Goal: Task Accomplishment & Management: Use online tool/utility

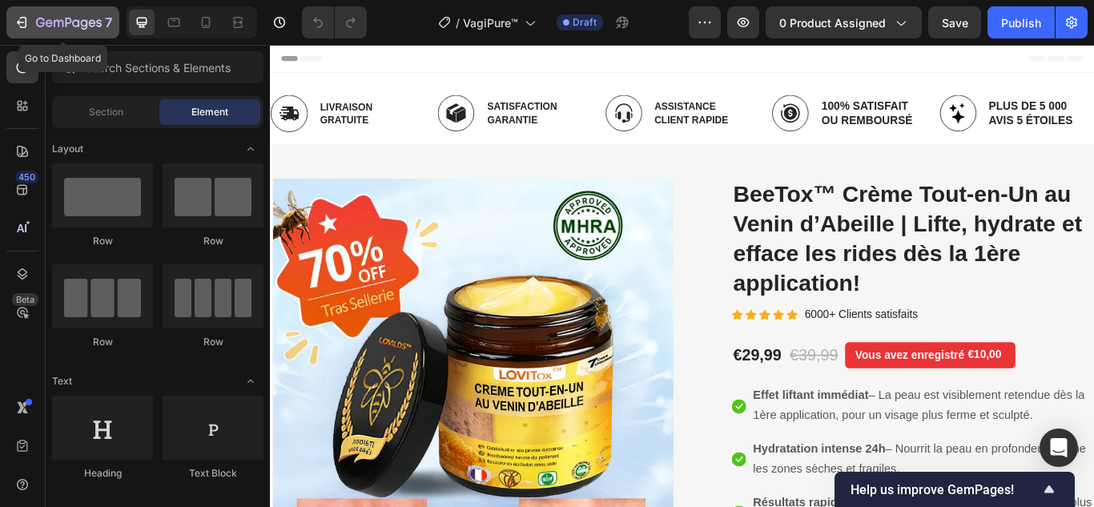
click at [33, 19] on div "7" at bounding box center [63, 22] width 99 height 19
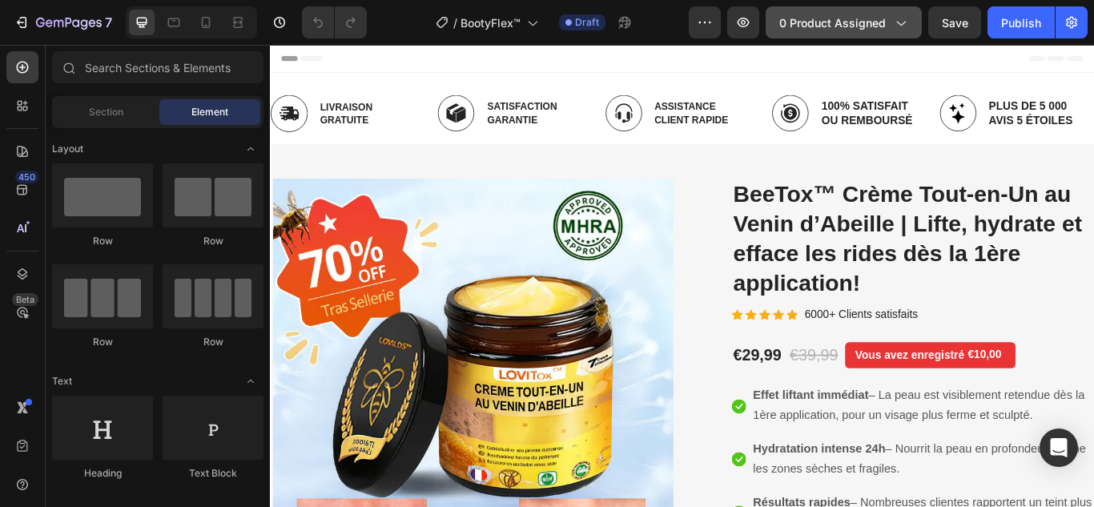
click at [891, 28] on div "0 product assigned" at bounding box center [843, 22] width 129 height 17
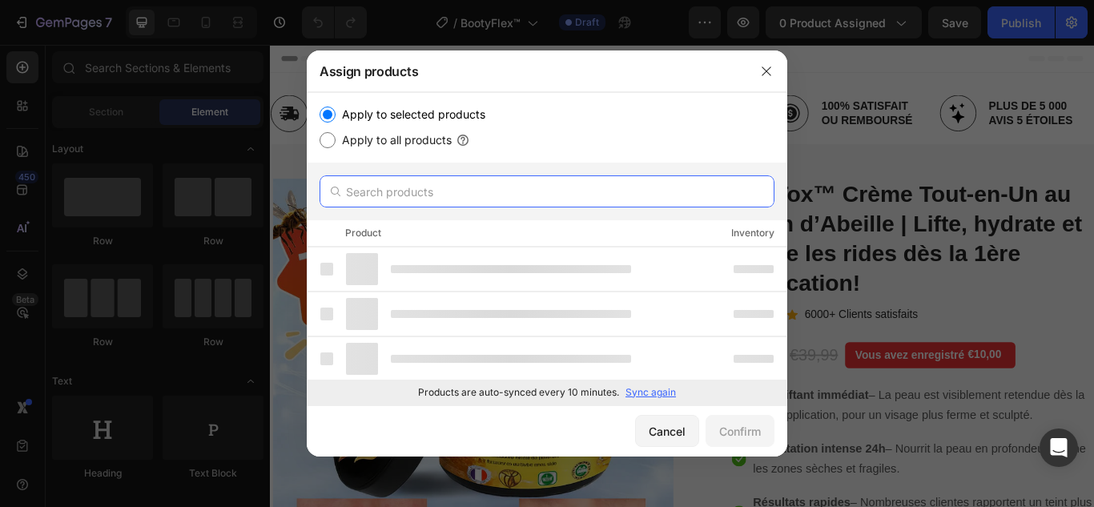
click at [583, 200] on input "text" at bounding box center [547, 191] width 455 height 32
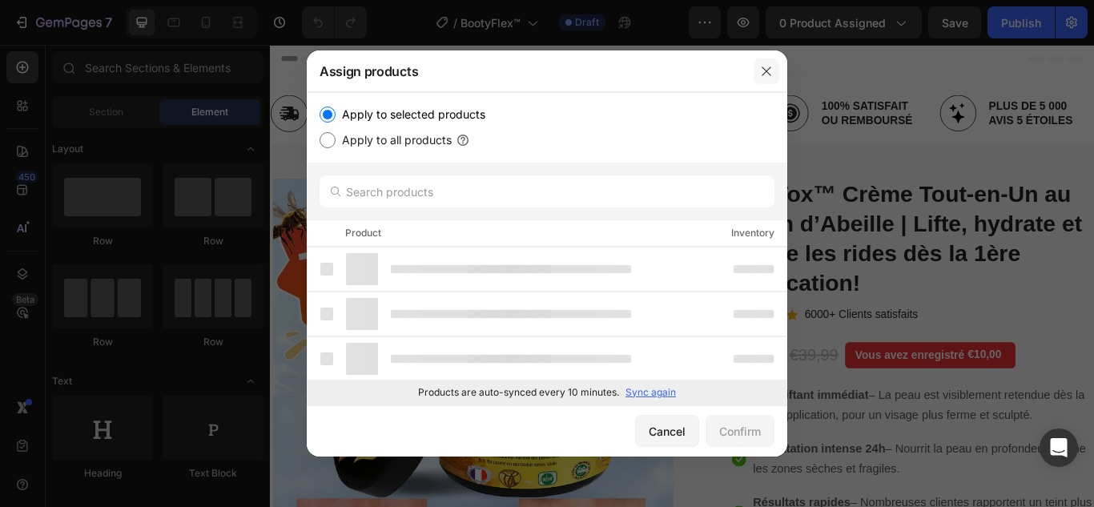
click at [769, 78] on button "button" at bounding box center [767, 71] width 26 height 26
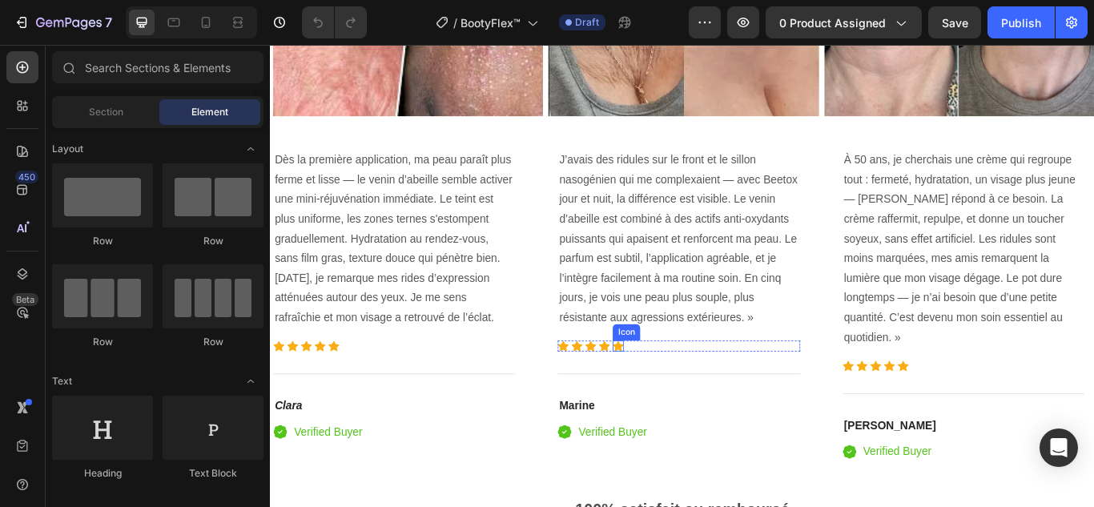
scroll to position [3684, 0]
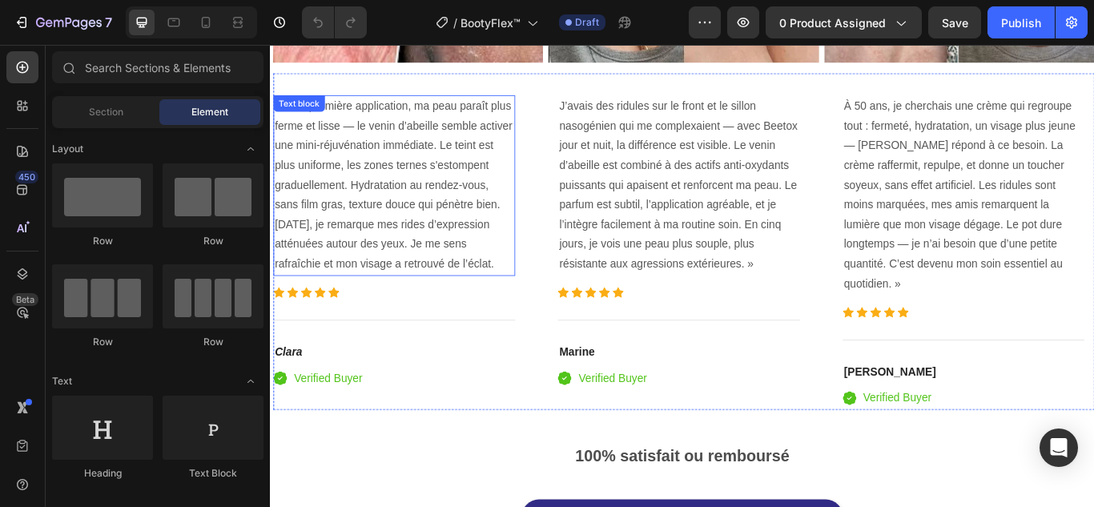
click at [478, 239] on p "Dès la première application, ma peau paraît plus ferme et lisse — le venin d’ab…" at bounding box center [414, 209] width 279 height 207
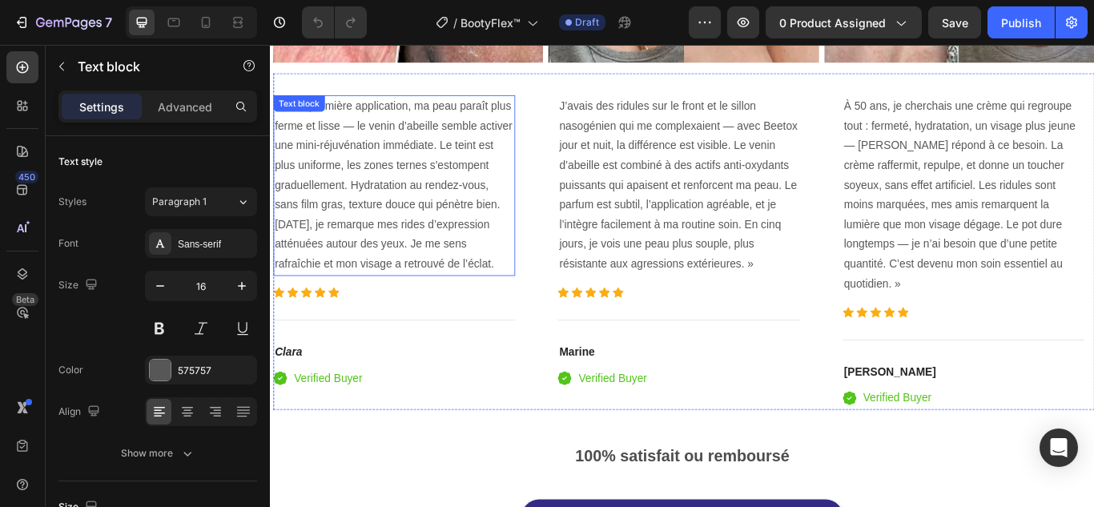
click at [478, 239] on p "Dès la première application, ma peau paraît plus ferme et lisse — le venin d’ab…" at bounding box center [414, 209] width 279 height 207
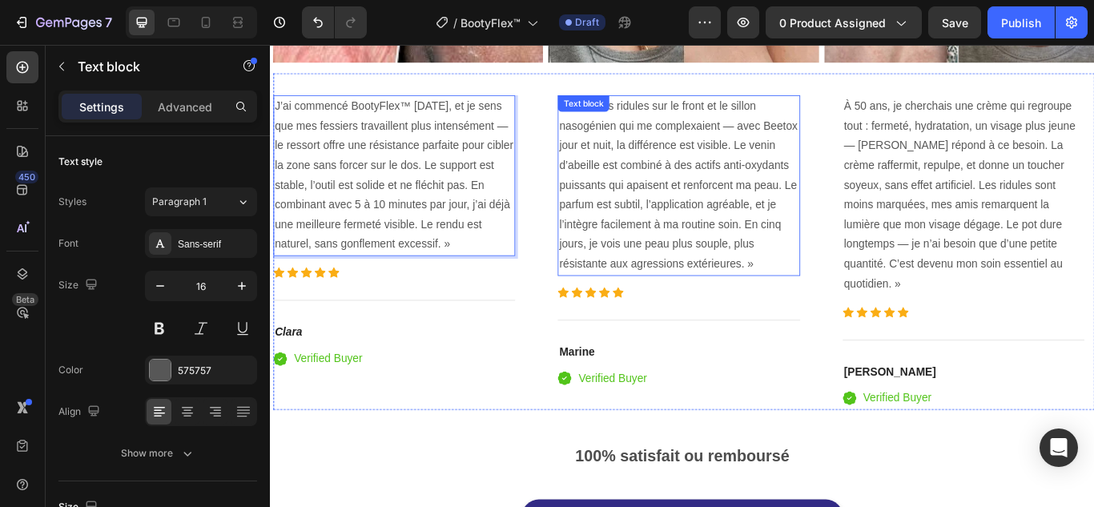
click at [738, 194] on p "J’avais des ridules sur le front et le sillon nasogénien qui me complexaient — …" at bounding box center [745, 209] width 279 height 207
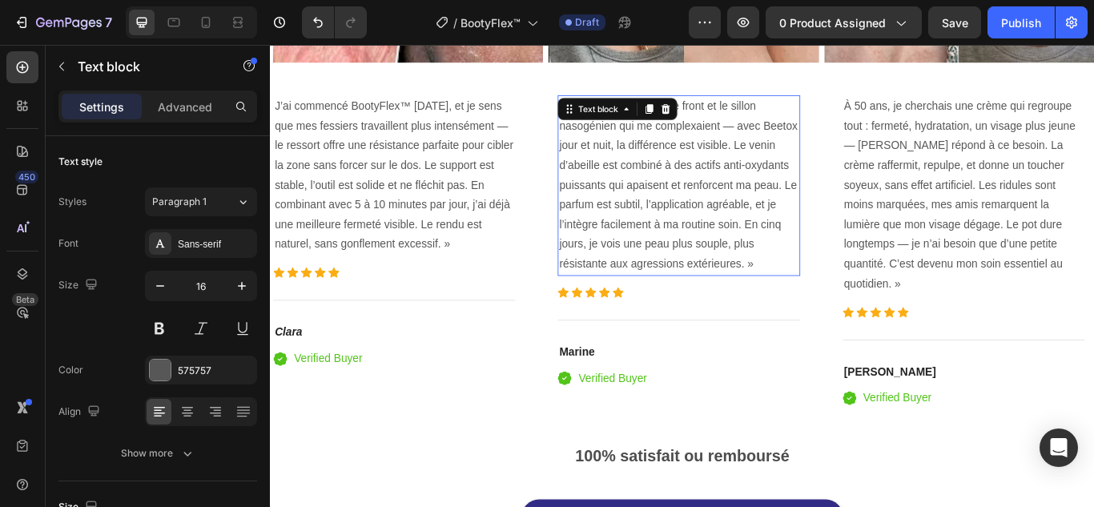
click at [738, 194] on p "J’avais des ridules sur le front et le sillon nasogénien qui me complexaient — …" at bounding box center [745, 209] width 279 height 207
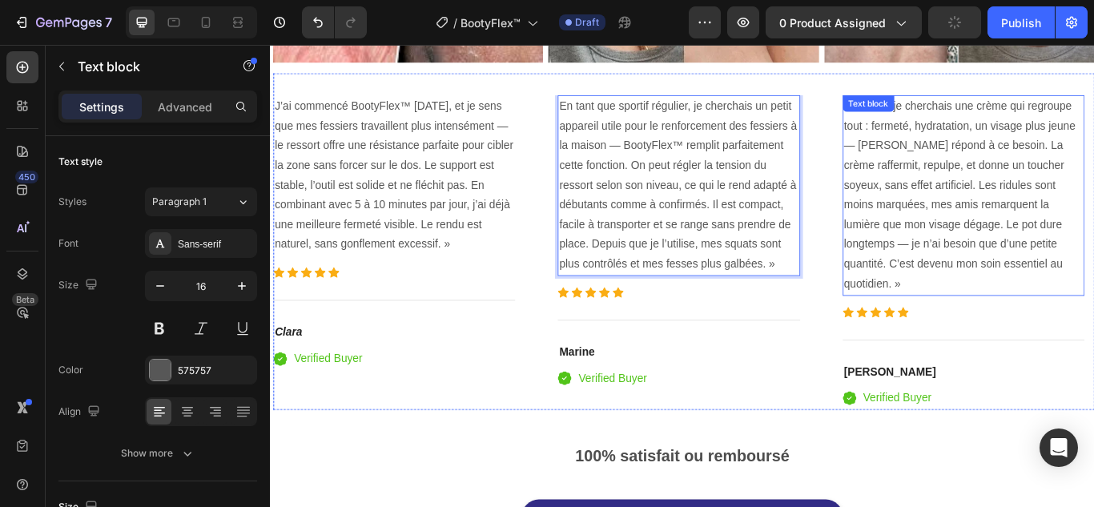
click at [1020, 245] on p "À 50 ans, je cherchais une crème qui regroupe tout : fermeté, hydratation, un v…" at bounding box center [1078, 221] width 279 height 231
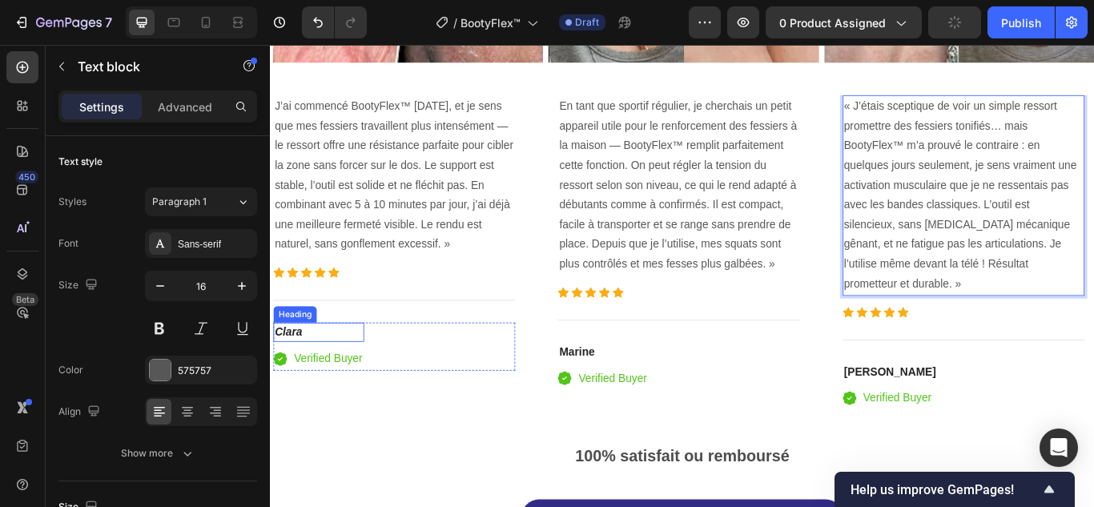
click at [300, 387] on icon "Clara" at bounding box center [291, 380] width 32 height 14
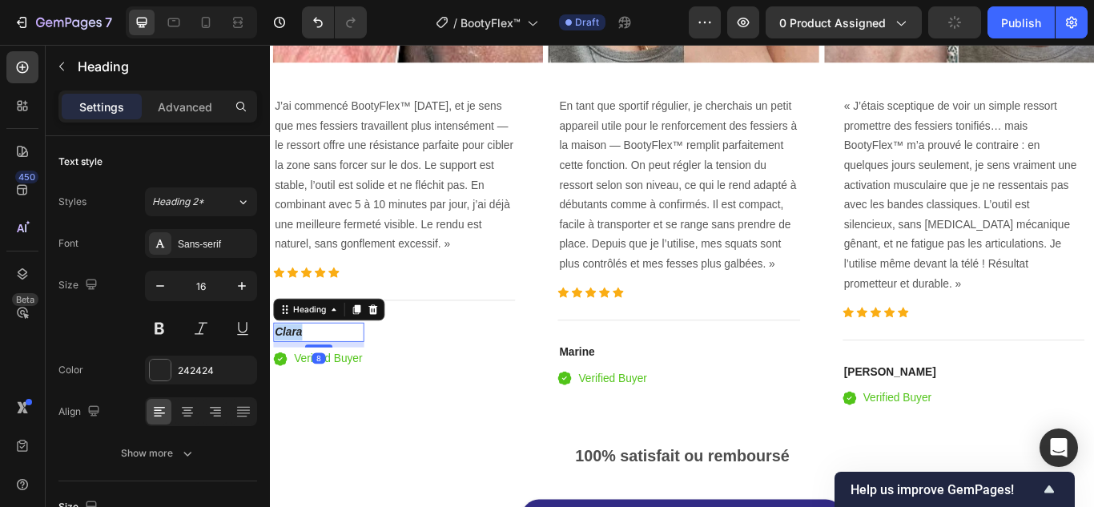
click at [300, 387] on icon "Clara" at bounding box center [291, 380] width 32 height 14
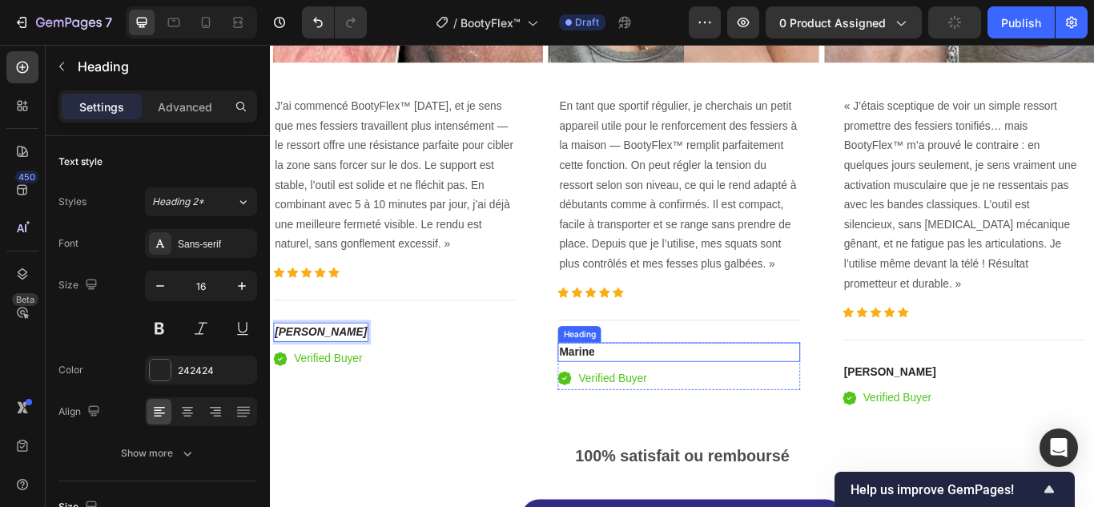
click at [650, 392] on h4 "Marine" at bounding box center [746, 403] width 282 height 22
click at [650, 394] on h4 "Marine" at bounding box center [746, 403] width 282 height 22
click at [650, 394] on p "Marine" at bounding box center [745, 403] width 279 height 19
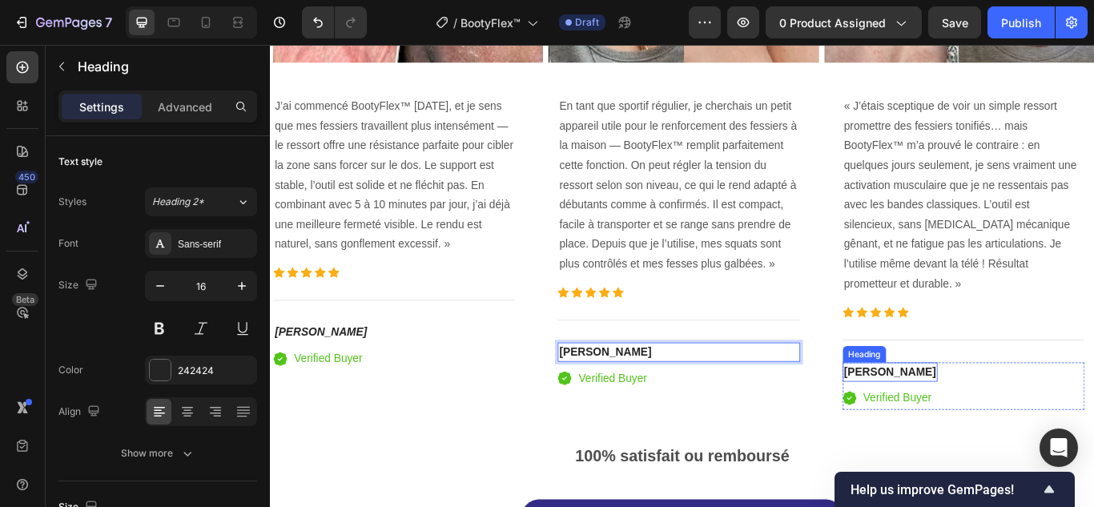
click at [966, 420] on strong "Laurent" at bounding box center [992, 427] width 107 height 14
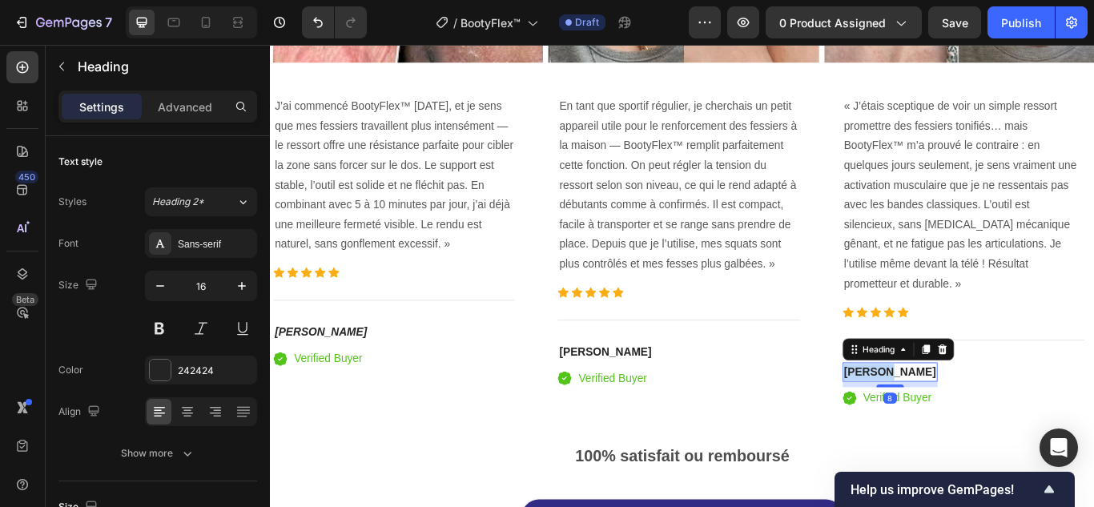
click at [966, 420] on strong "Laurent" at bounding box center [992, 427] width 107 height 14
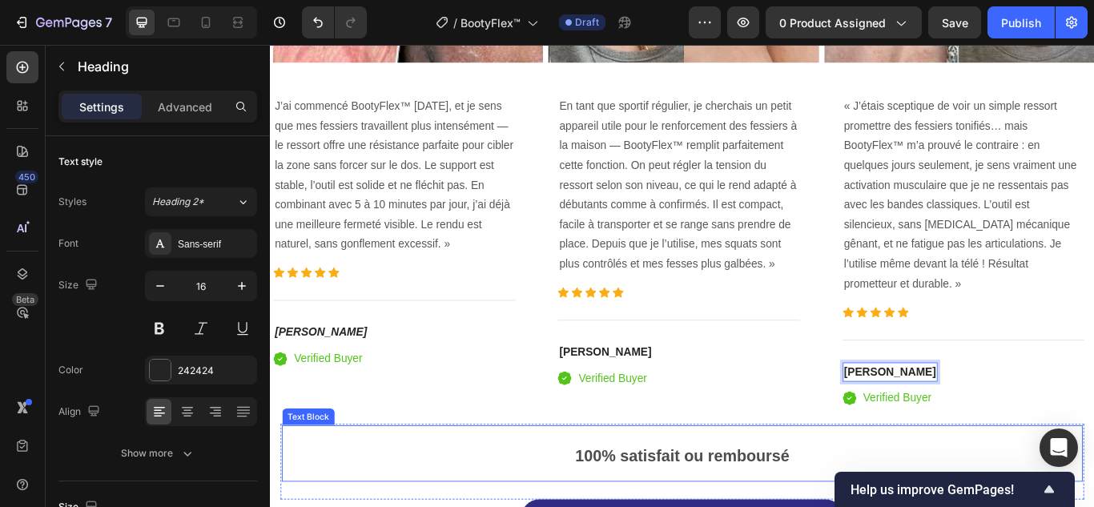
scroll to position [3924, 0]
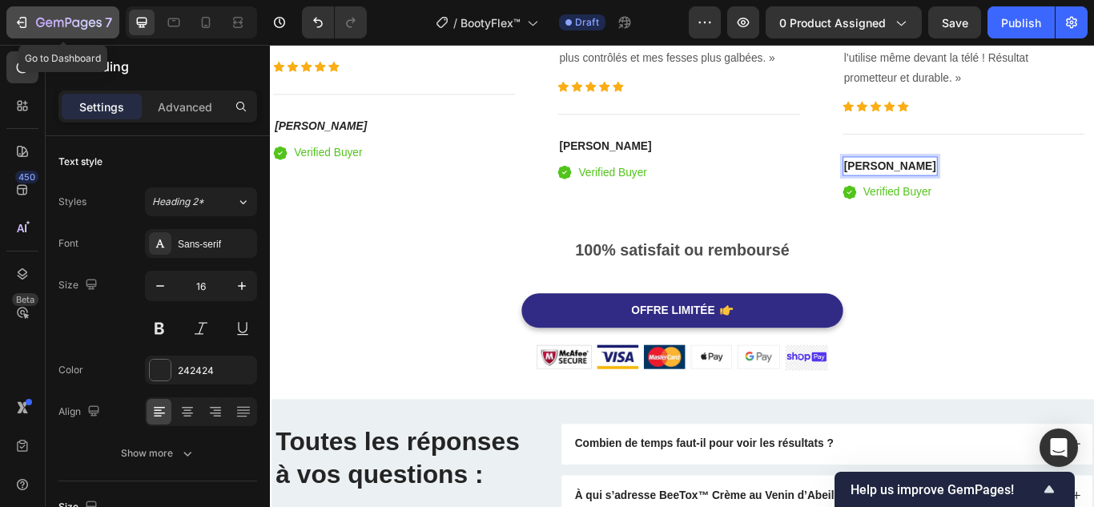
click at [25, 20] on icon "button" at bounding box center [22, 22] width 16 height 16
